Goal: Task Accomplishment & Management: Manage account settings

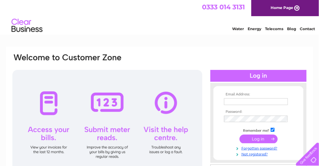
type input "nutsabouthealth@uwclub.net"
click at [257, 137] on input "submit" at bounding box center [259, 138] width 38 height 9
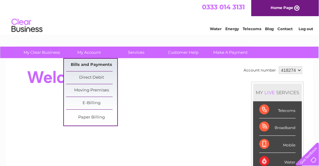
click at [82, 63] on link "Bills and Payments" at bounding box center [91, 65] width 51 height 12
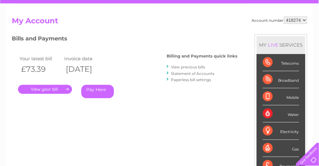
scroll to position [59, 0]
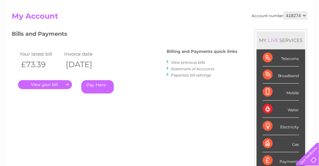
click at [66, 83] on link "." at bounding box center [45, 84] width 54 height 9
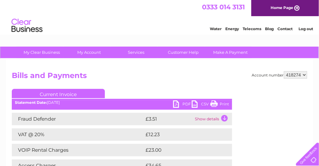
click at [215, 102] on link "Print" at bounding box center [219, 104] width 19 height 9
